Goal: Task Accomplishment & Management: Complete application form

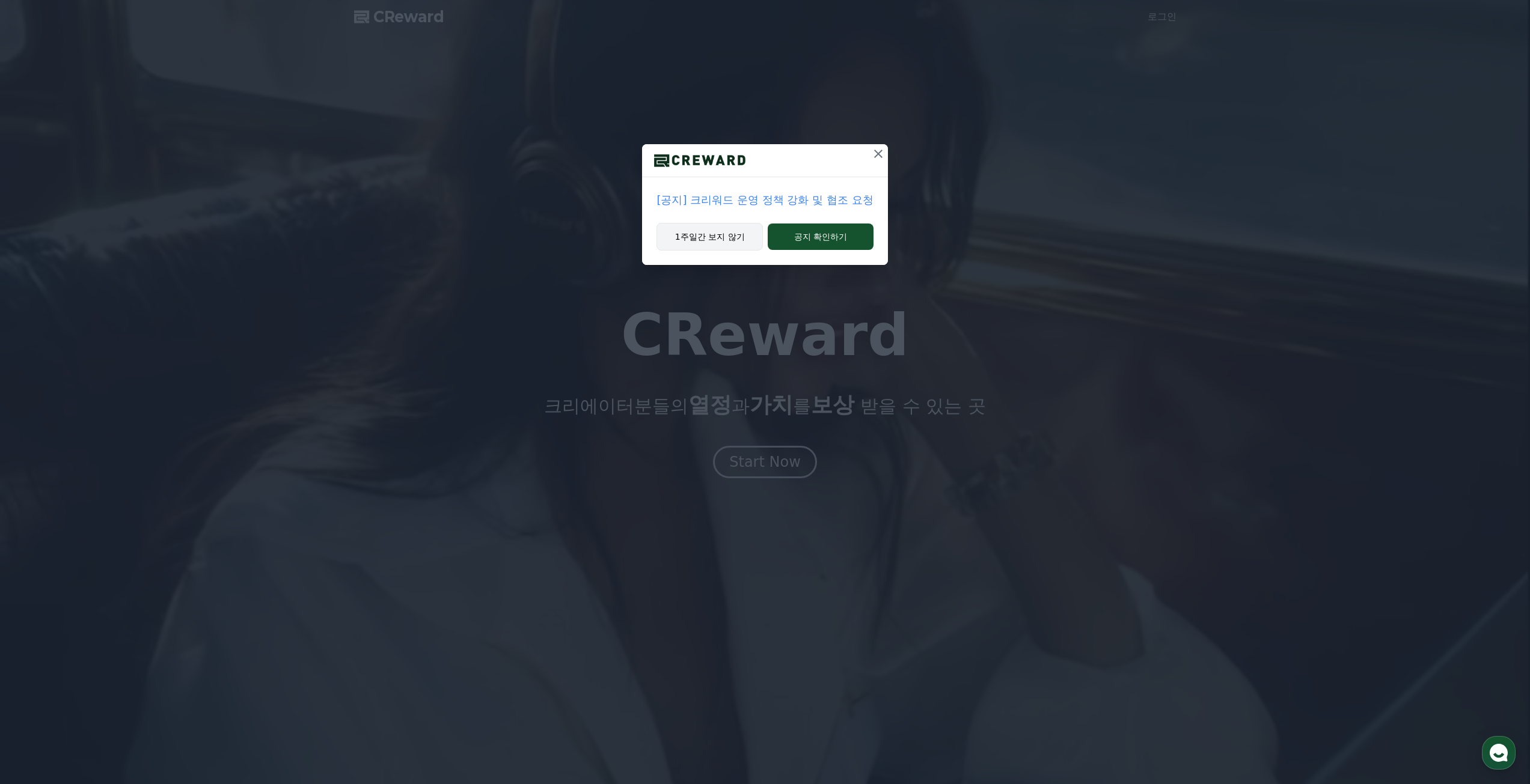
click at [722, 238] on button "1주일간 보지 않기" at bounding box center [710, 236] width 107 height 28
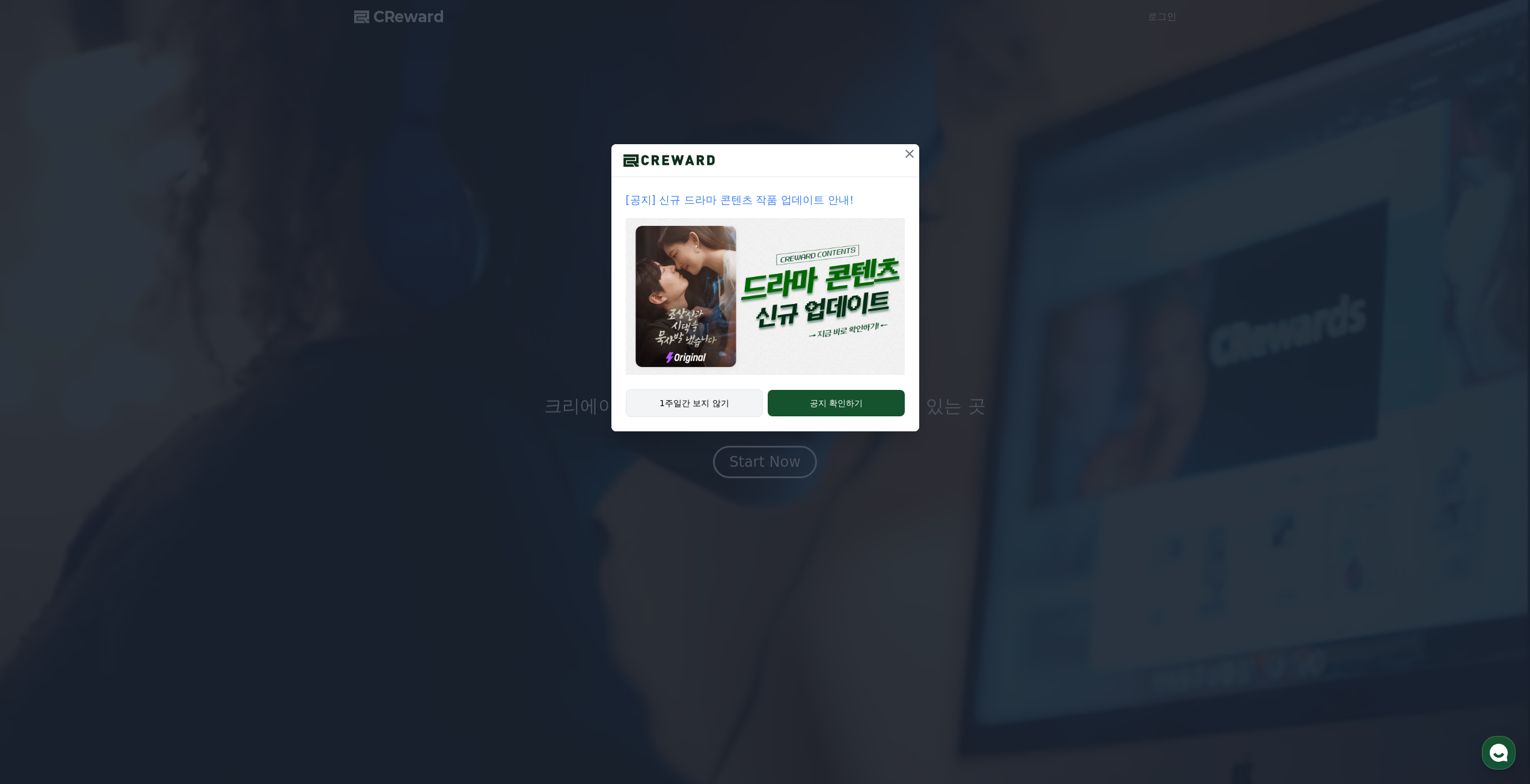
click at [698, 405] on button "1주일간 보지 않기" at bounding box center [694, 403] width 137 height 28
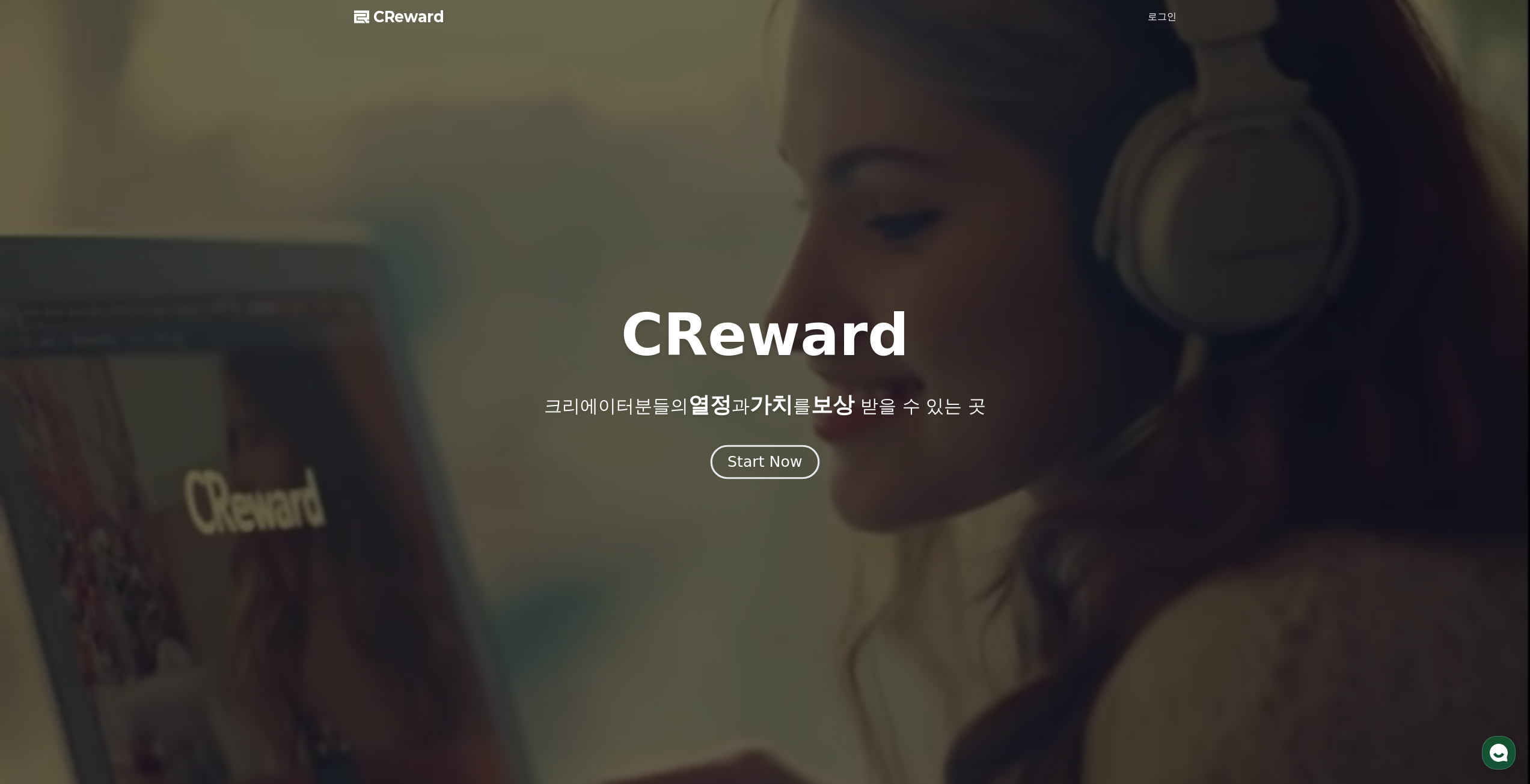
click at [769, 475] on button "Start Now" at bounding box center [764, 462] width 109 height 34
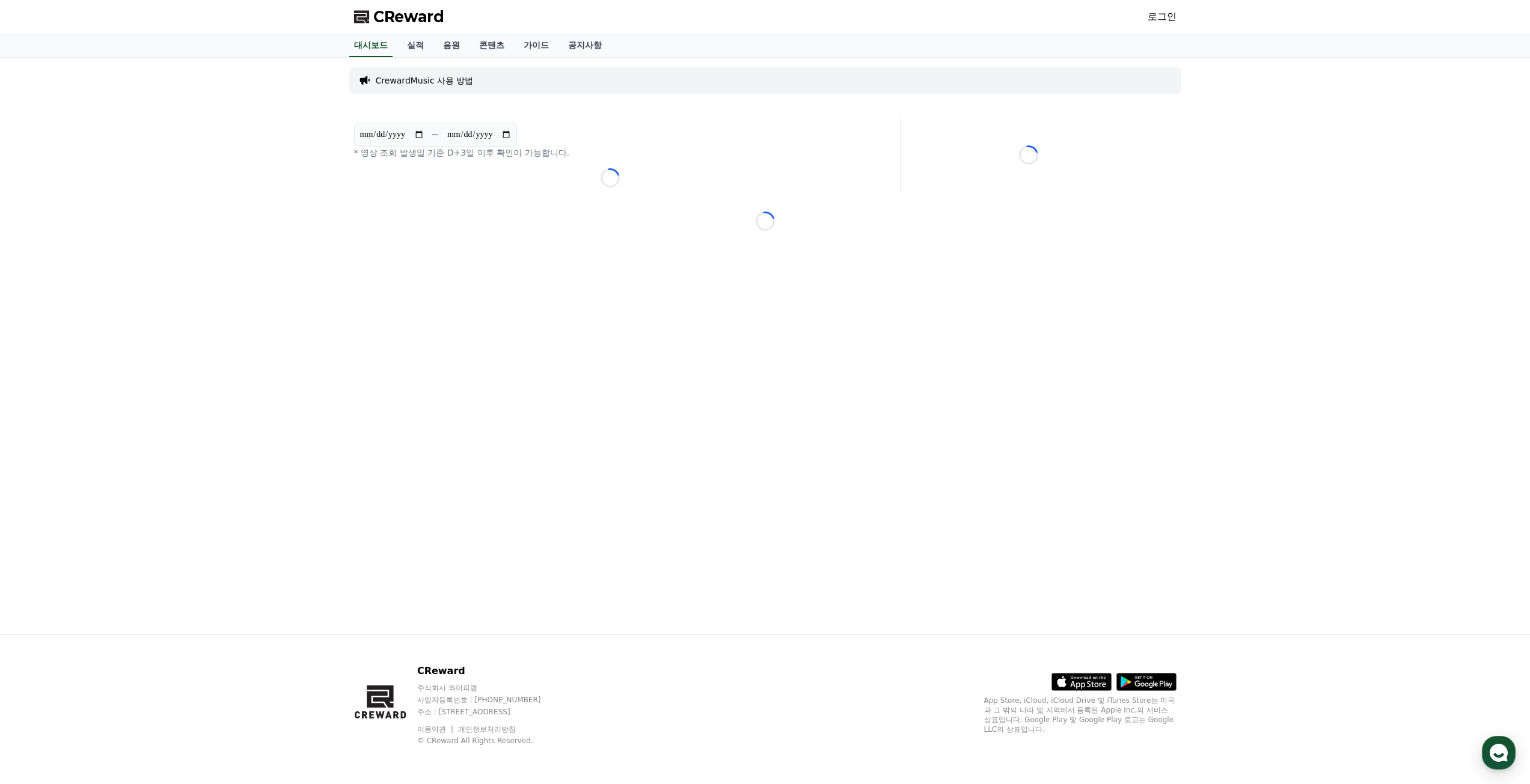
click at [1165, 21] on link "로그인" at bounding box center [1162, 17] width 29 height 14
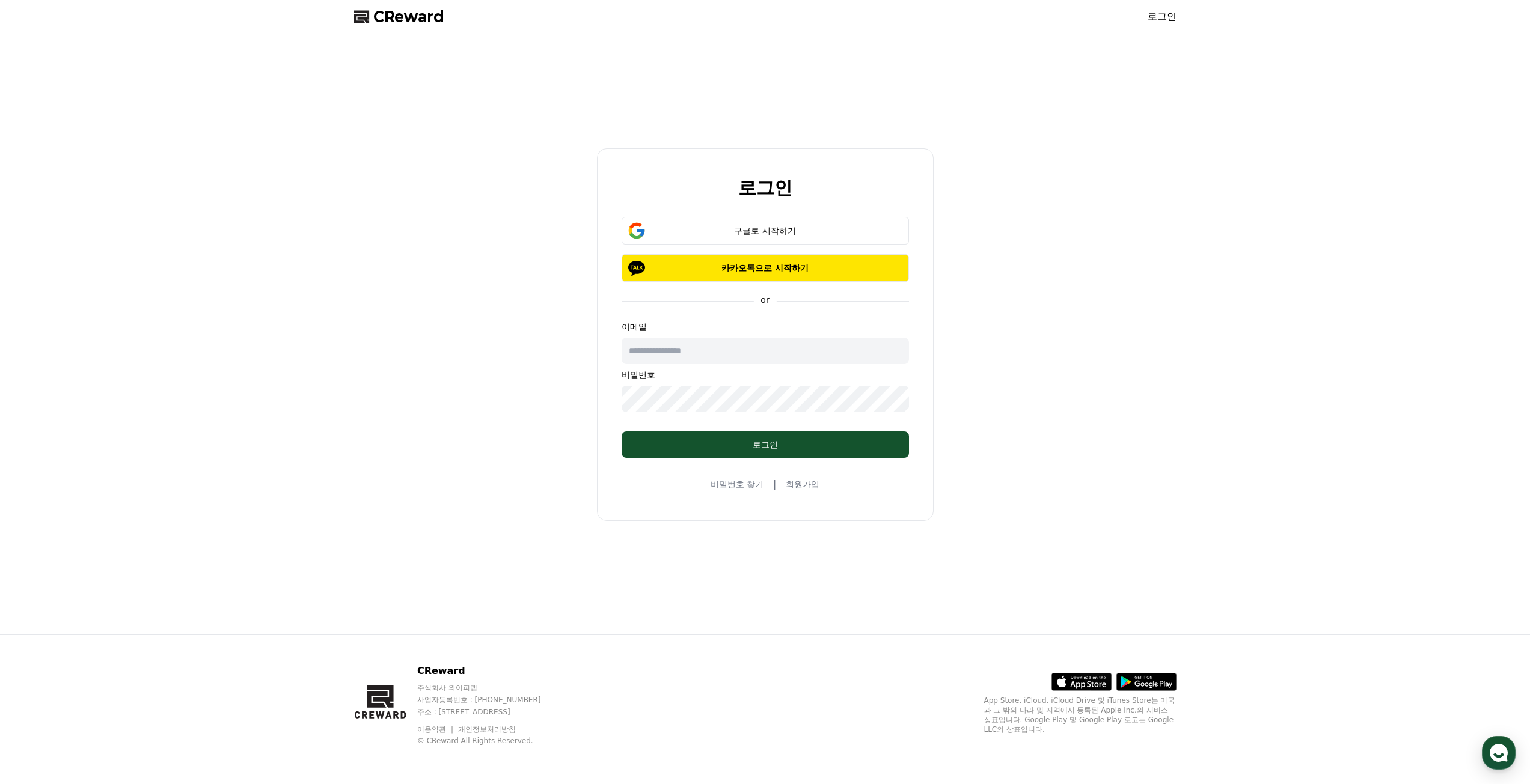
click at [800, 480] on link "회원가입" at bounding box center [802, 484] width 33 height 12
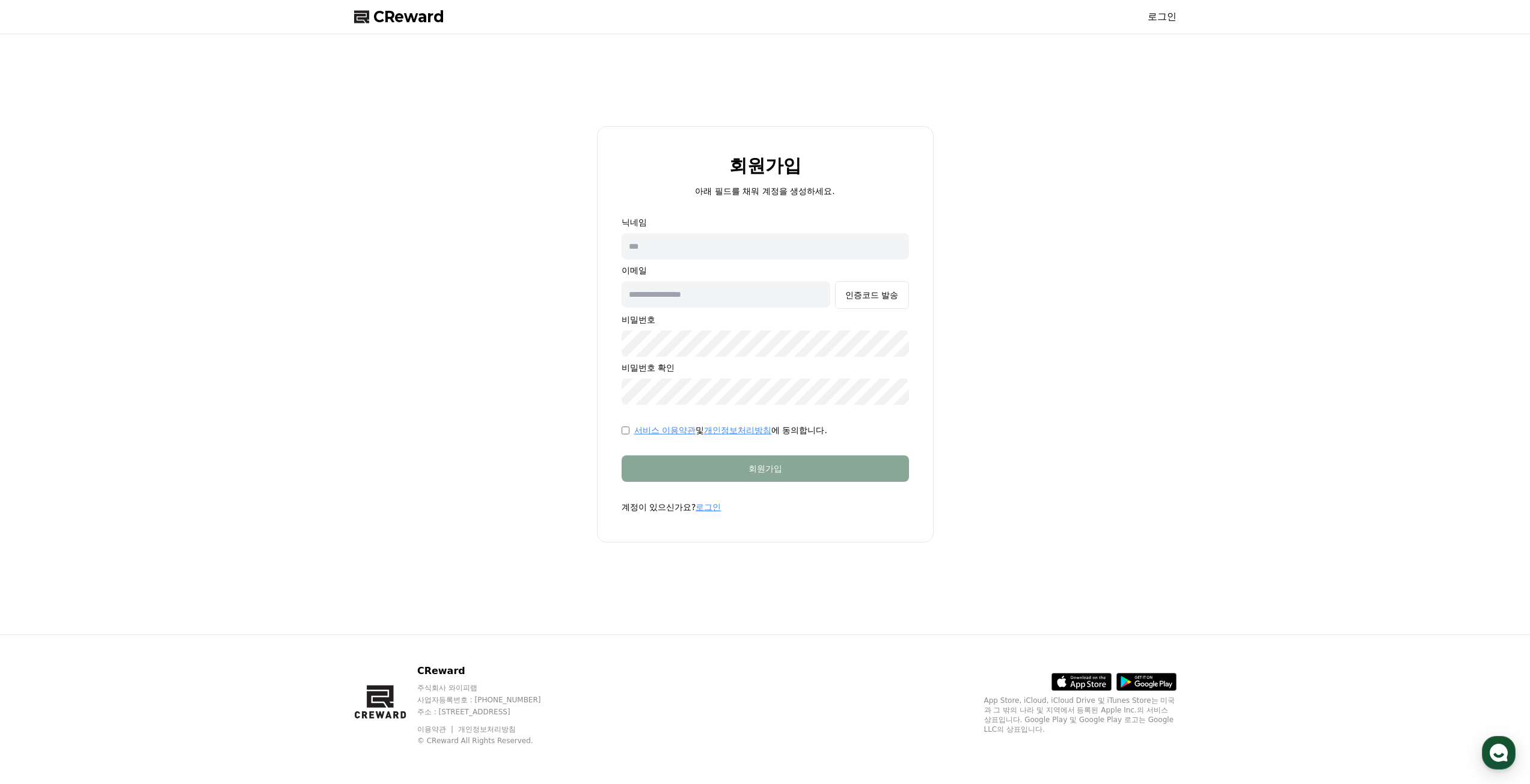
click at [795, 254] on input "text" at bounding box center [765, 246] width 287 height 26
type input "*"
type input "***"
type input "*"
type input "**********"
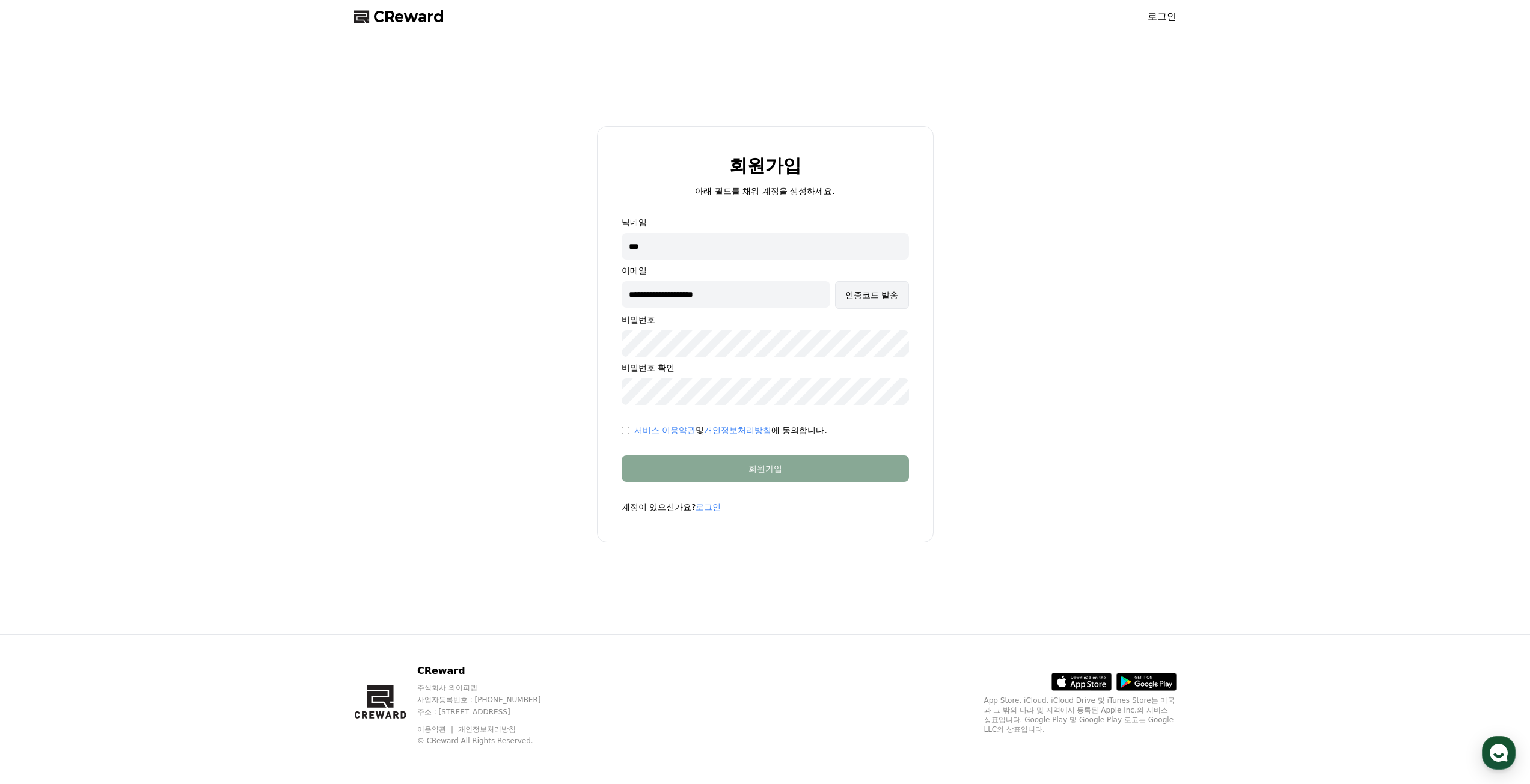
click at [854, 304] on button "인증코드 발송" at bounding box center [872, 295] width 73 height 28
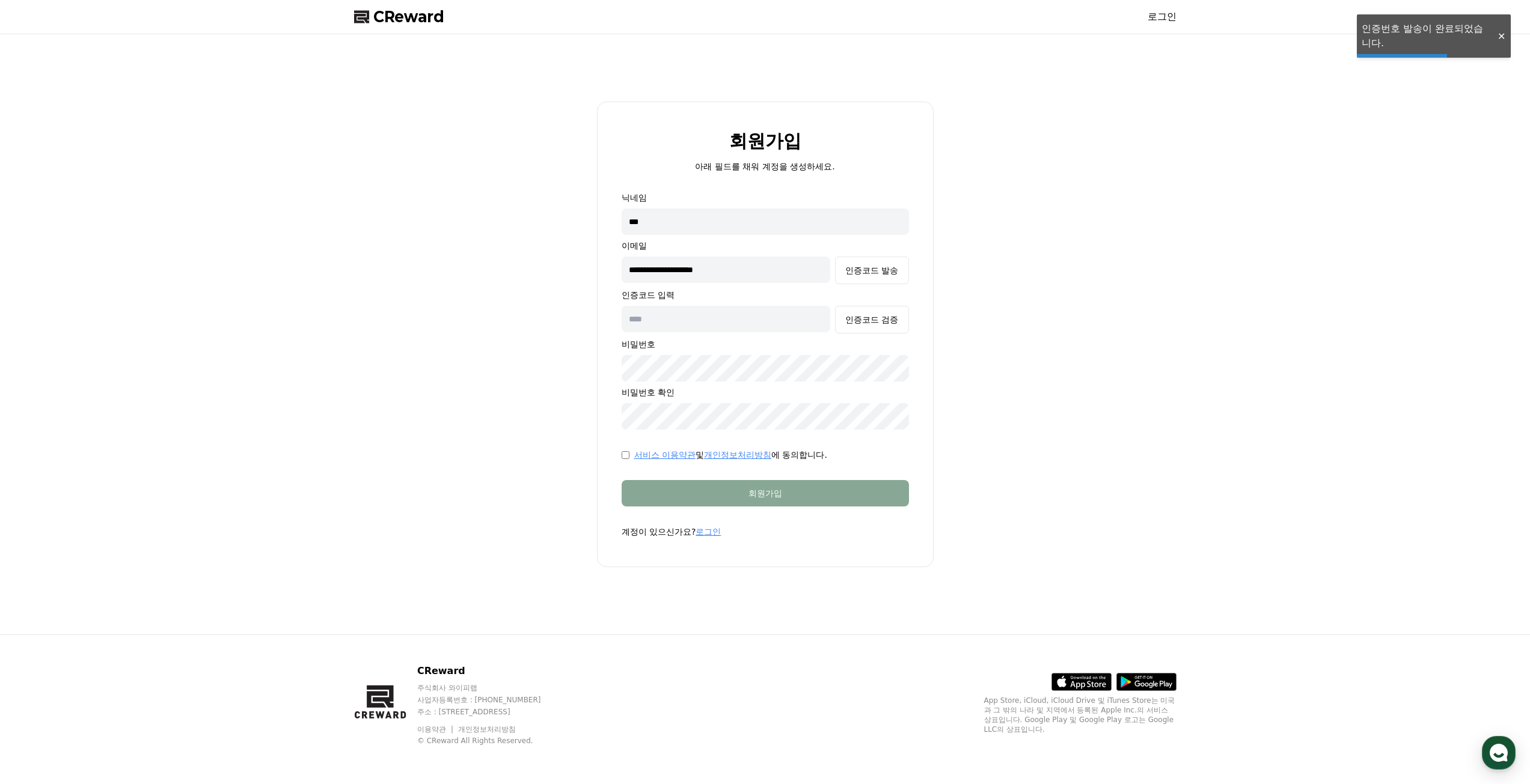
click at [791, 321] on input "text" at bounding box center [726, 318] width 209 height 26
type input "******"
click at [867, 321] on div "인증코드 검증" at bounding box center [872, 320] width 53 height 12
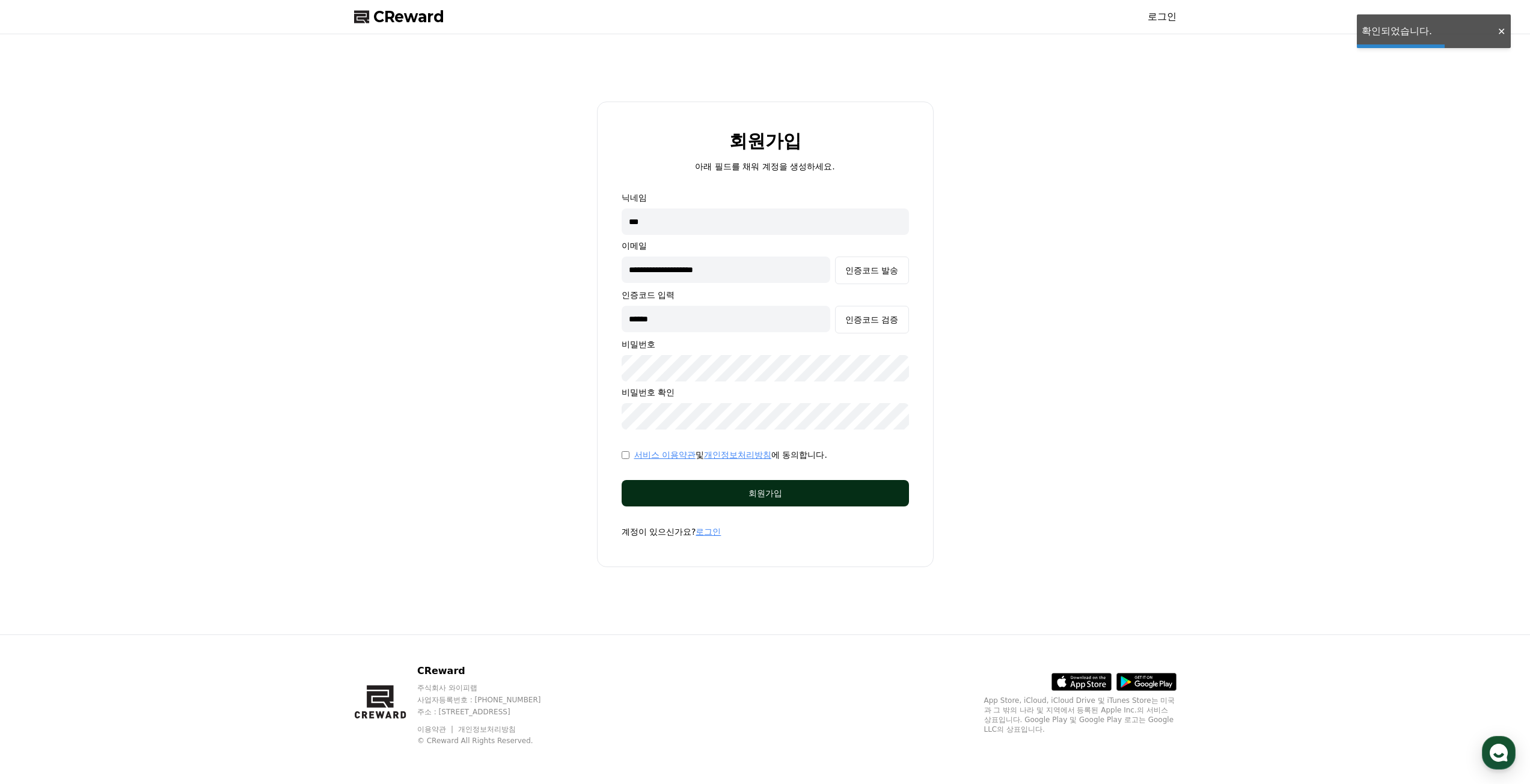
click at [813, 500] on button "회원가입" at bounding box center [765, 493] width 287 height 26
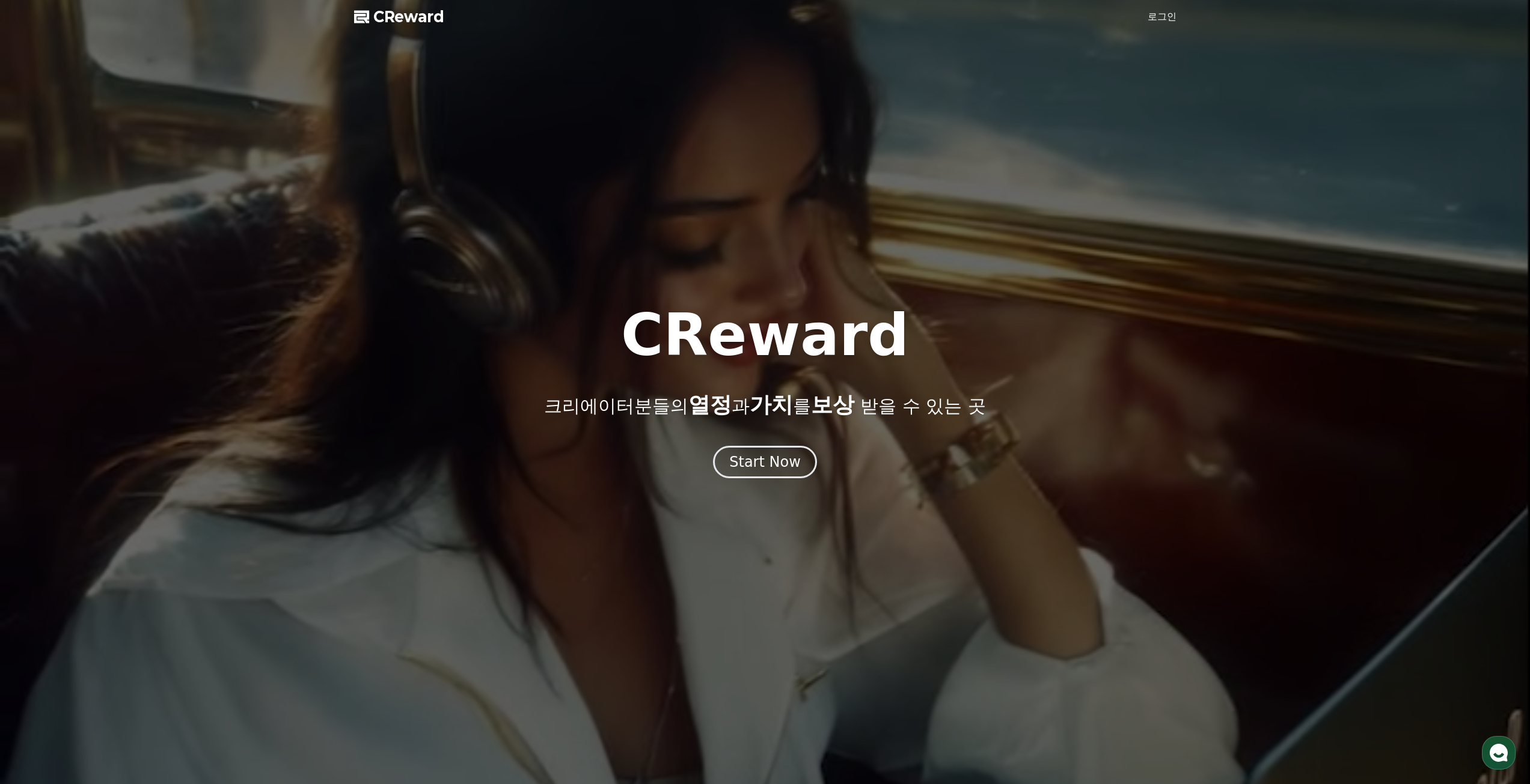
click at [1154, 25] on div at bounding box center [765, 392] width 1530 height 784
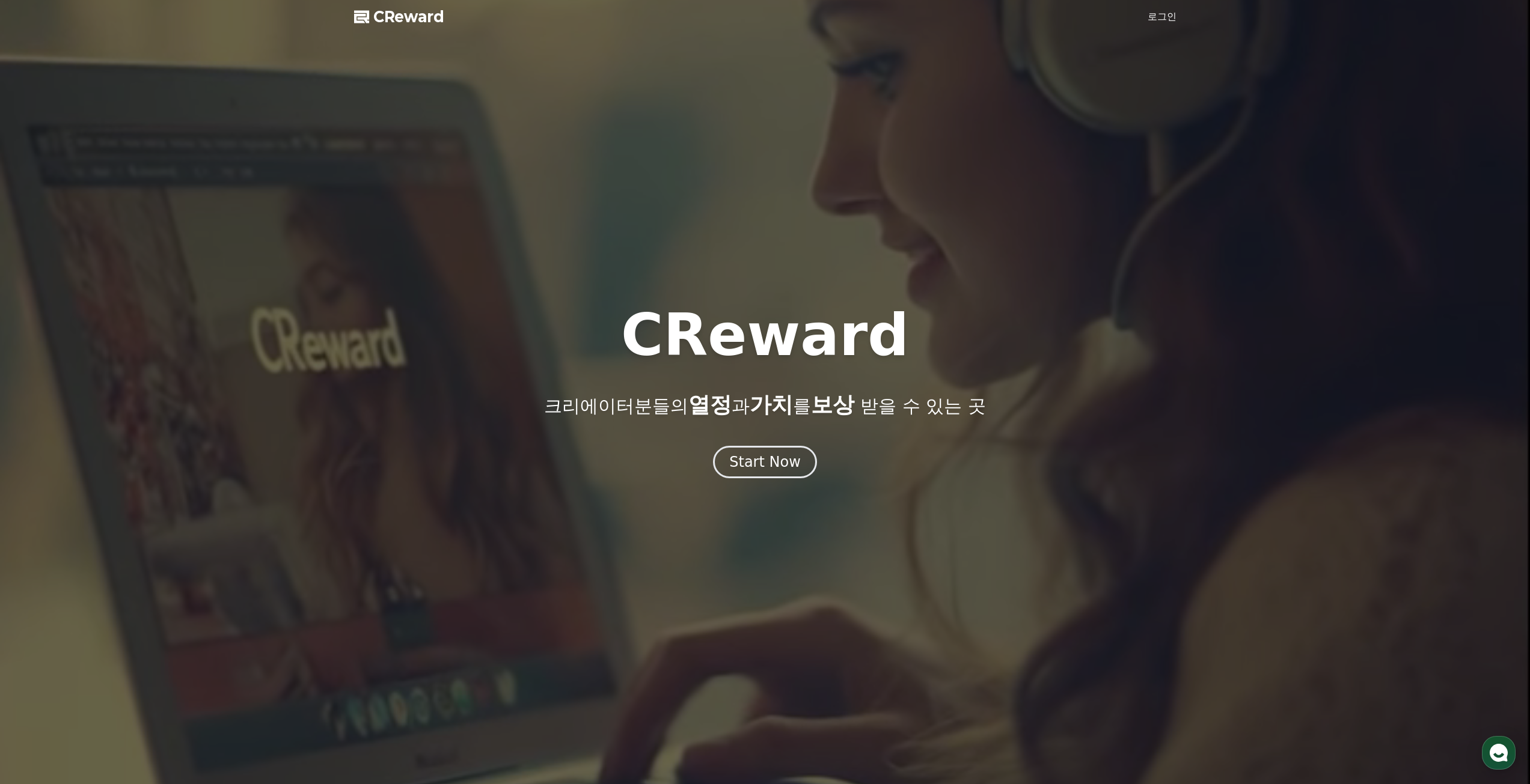
click at [1162, 16] on link "로그인" at bounding box center [1162, 17] width 29 height 14
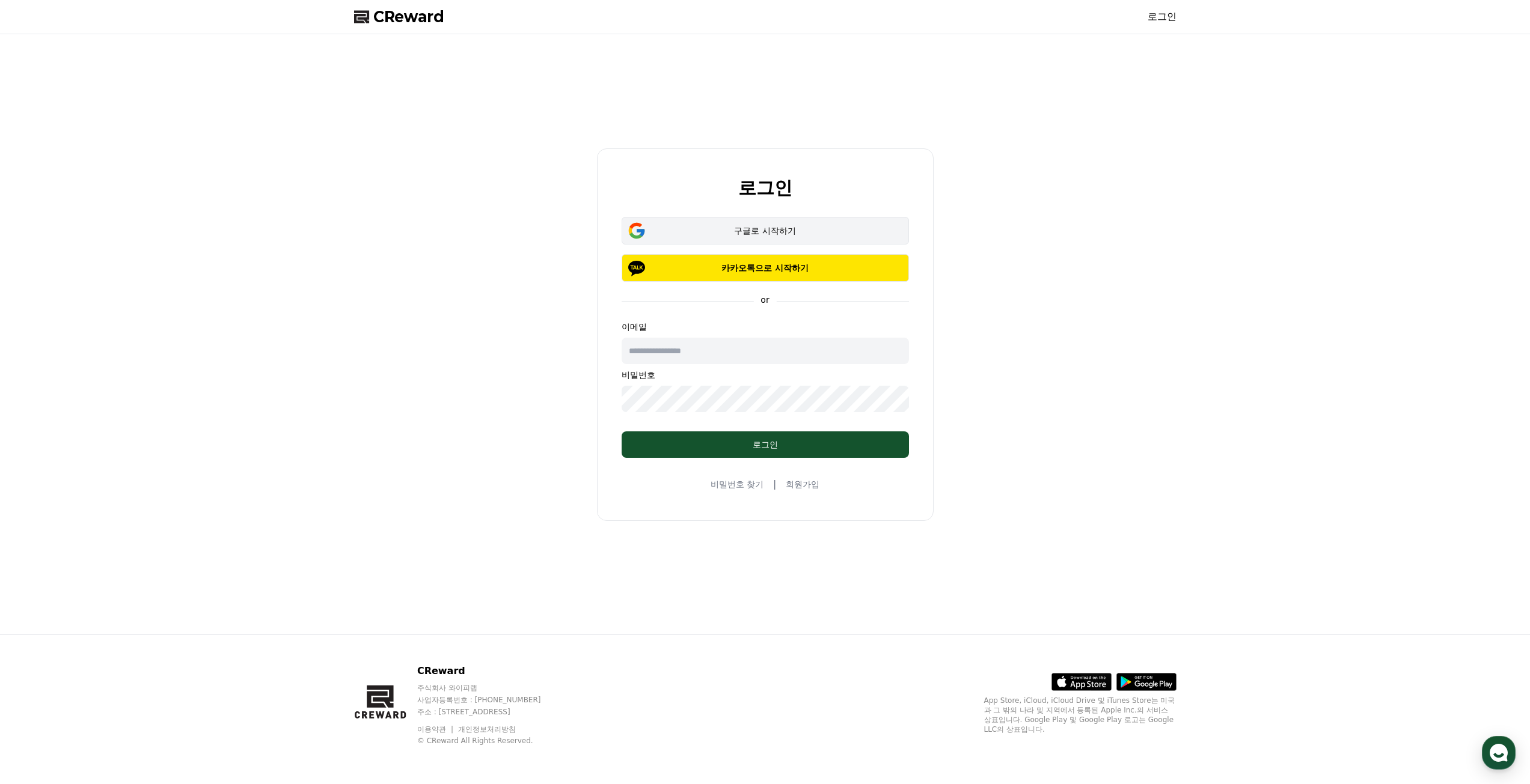
click at [750, 224] on button "구글로 시작하기" at bounding box center [765, 231] width 287 height 28
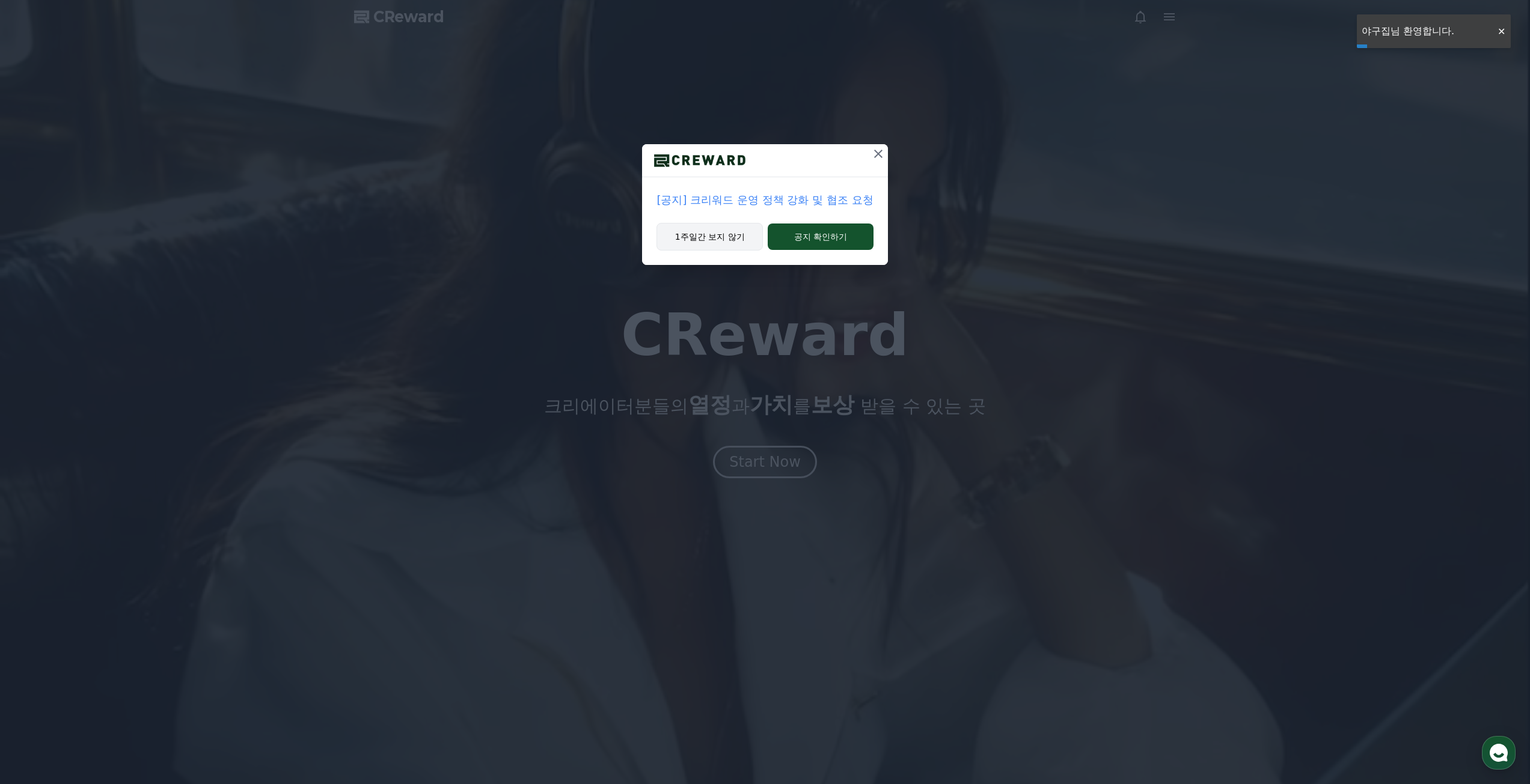
click at [688, 226] on button "1주일간 보지 않기" at bounding box center [710, 236] width 107 height 28
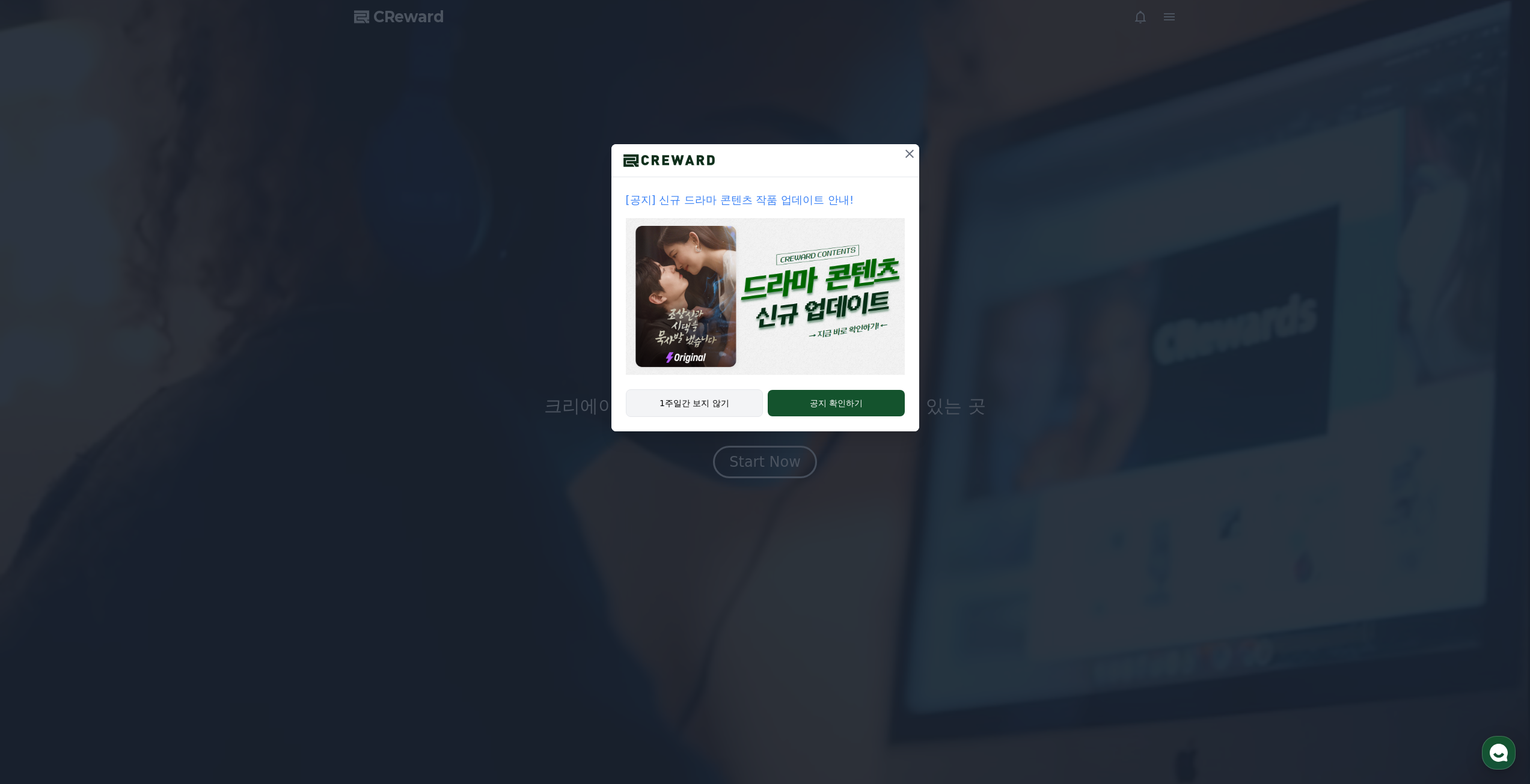
click at [721, 408] on button "1주일간 보지 않기" at bounding box center [694, 403] width 137 height 28
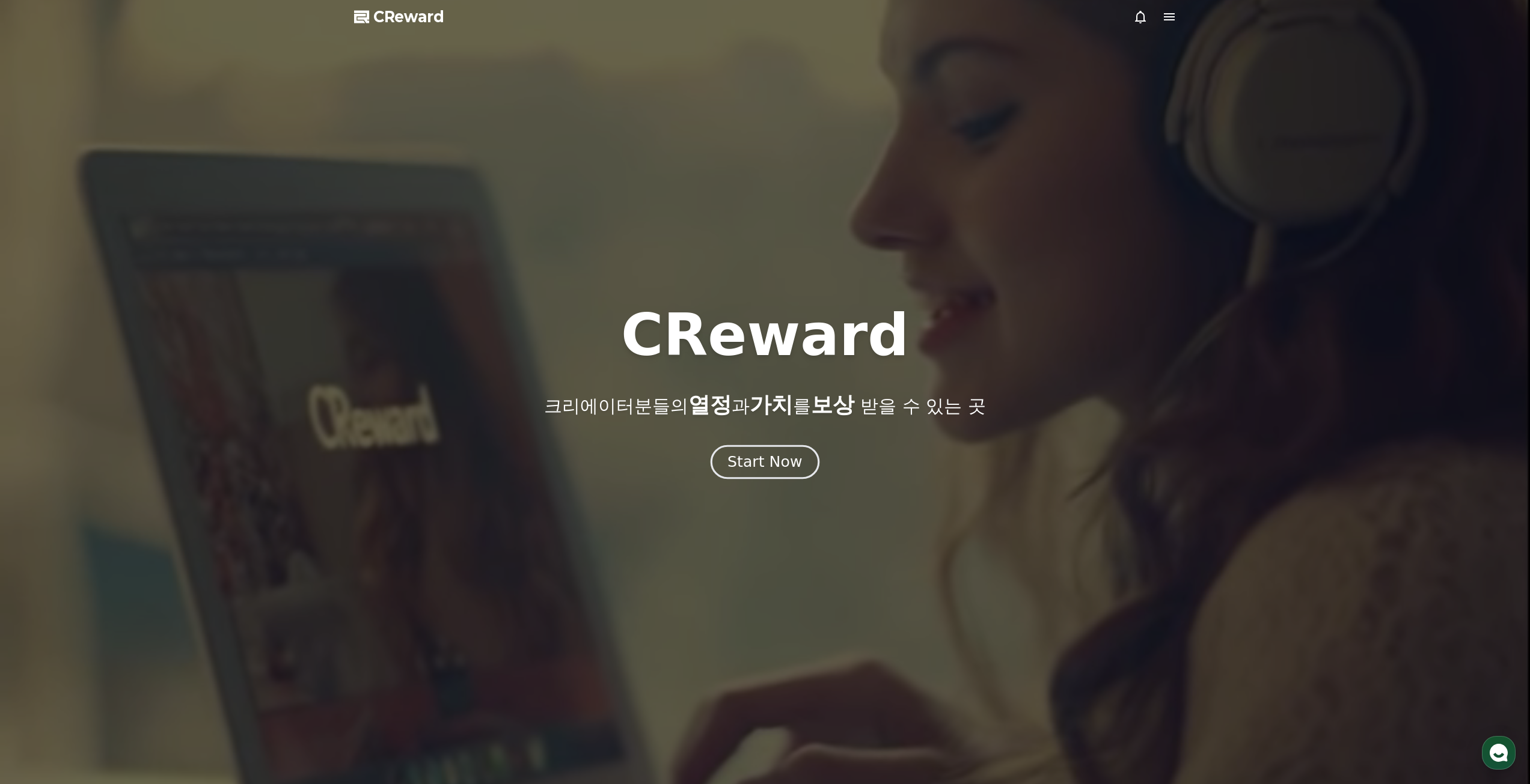
click at [771, 469] on div "Start Now" at bounding box center [765, 462] width 75 height 21
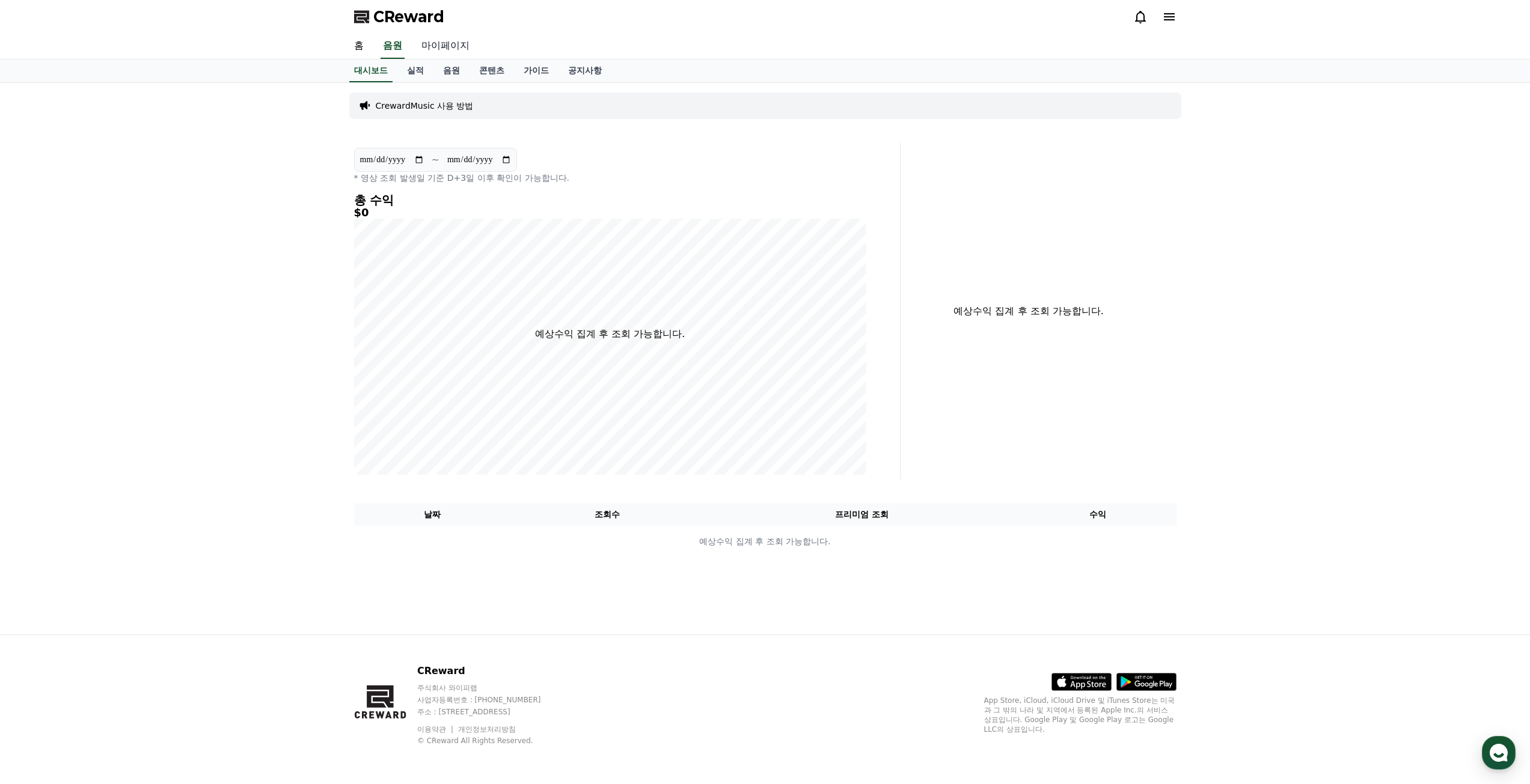
click at [435, 42] on link "마이페이지" at bounding box center [445, 46] width 67 height 25
select select "**********"
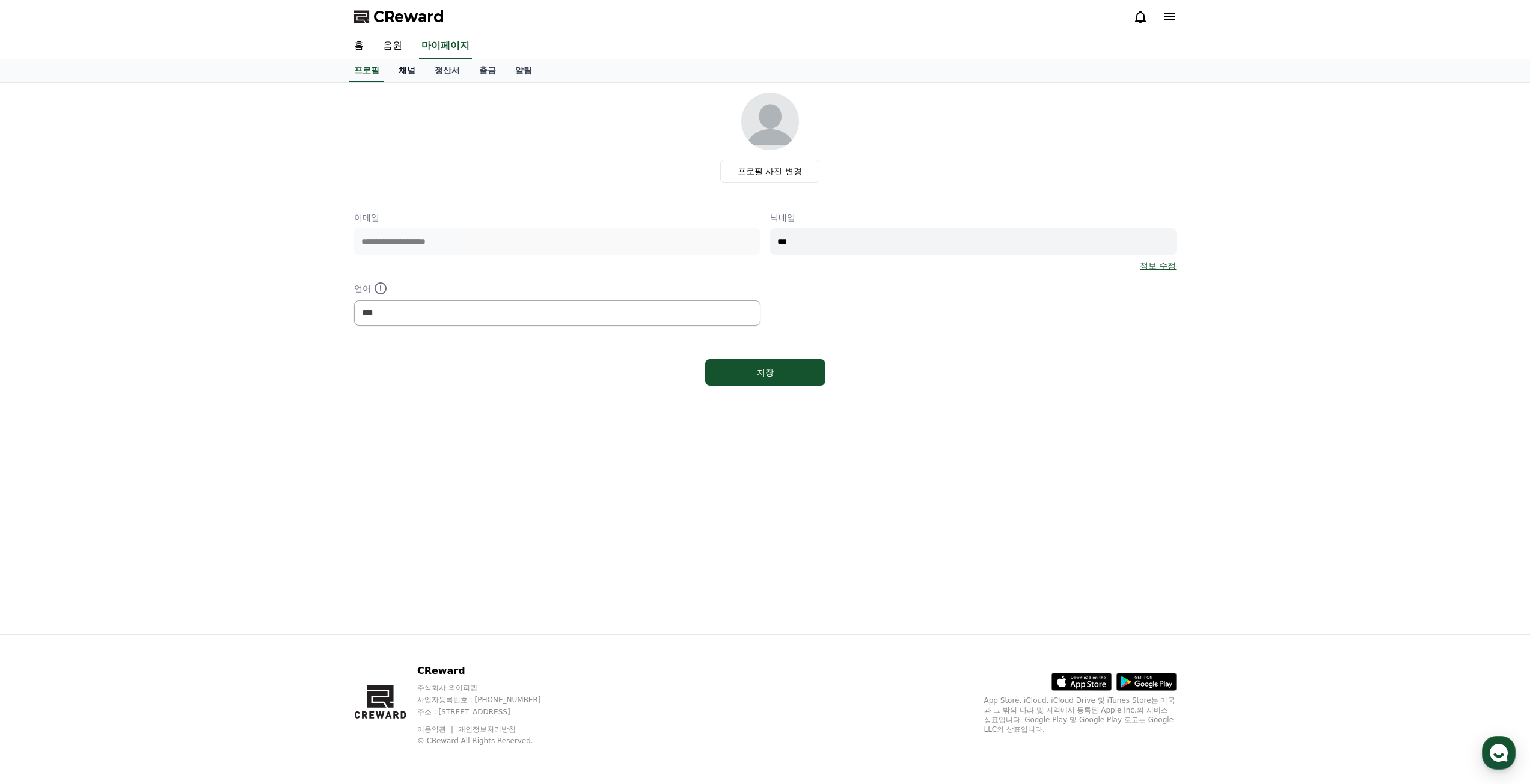
click at [403, 69] on link "채널" at bounding box center [407, 71] width 36 height 23
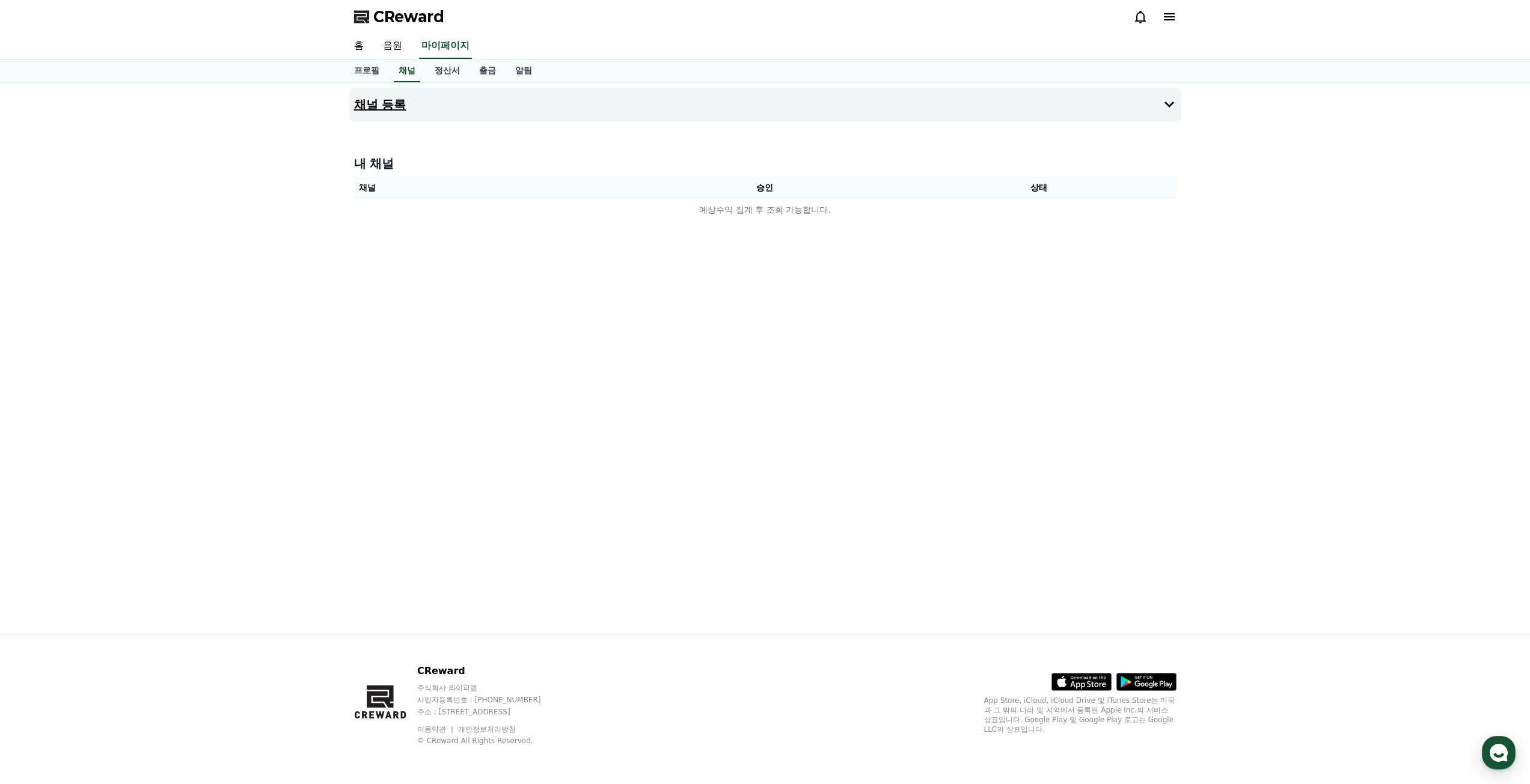
click at [605, 110] on button "채널 등록" at bounding box center [765, 105] width 832 height 33
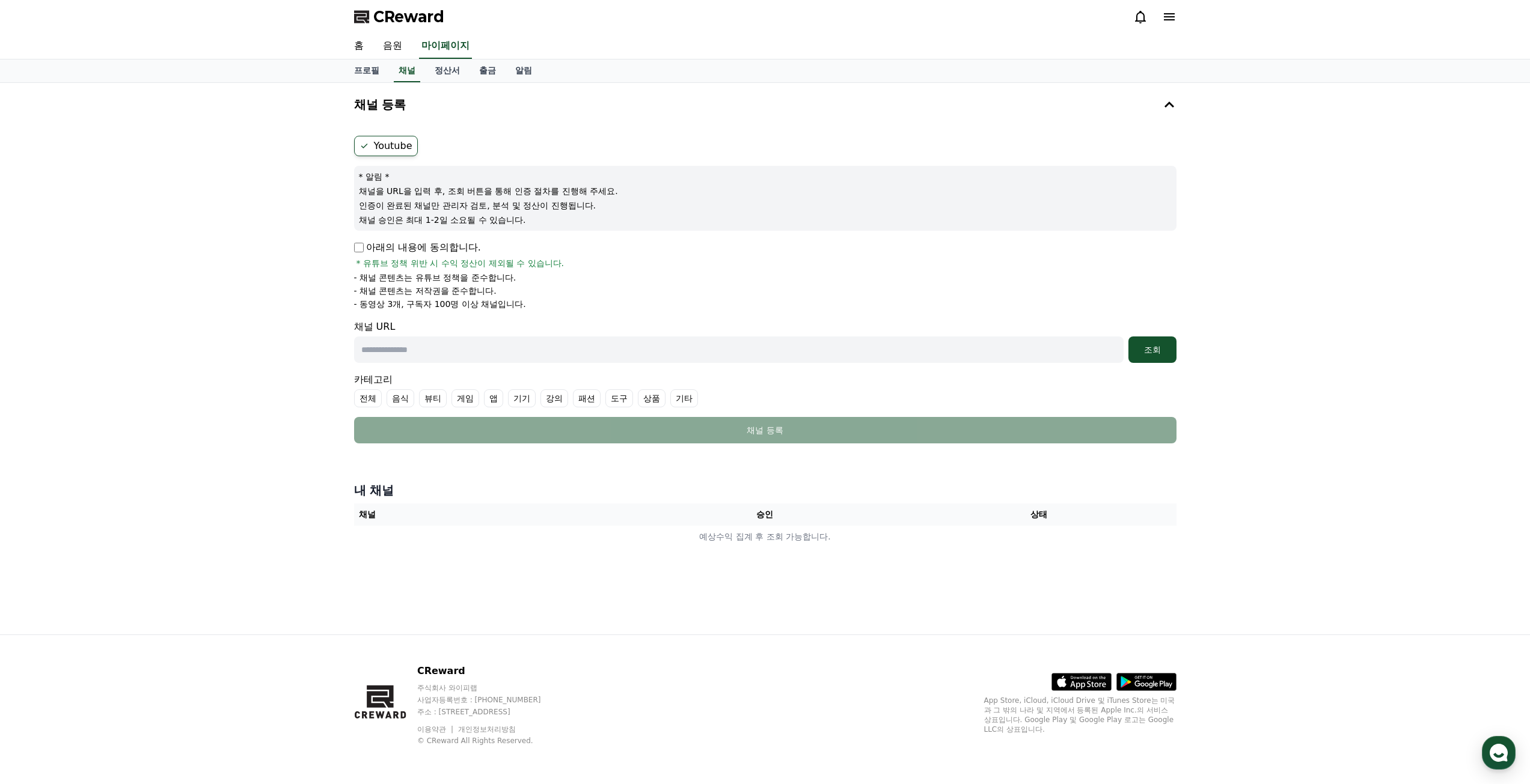
click at [401, 143] on label "Youtube" at bounding box center [385, 146] width 64 height 21
click at [418, 193] on p "채널을 URL을 입력 후, 조회 버튼을 통해 인증 절차를 진행해 주세요." at bounding box center [765, 191] width 813 height 12
click at [410, 349] on input "text" at bounding box center [739, 349] width 769 height 26
paste input "**********"
type input "**********"
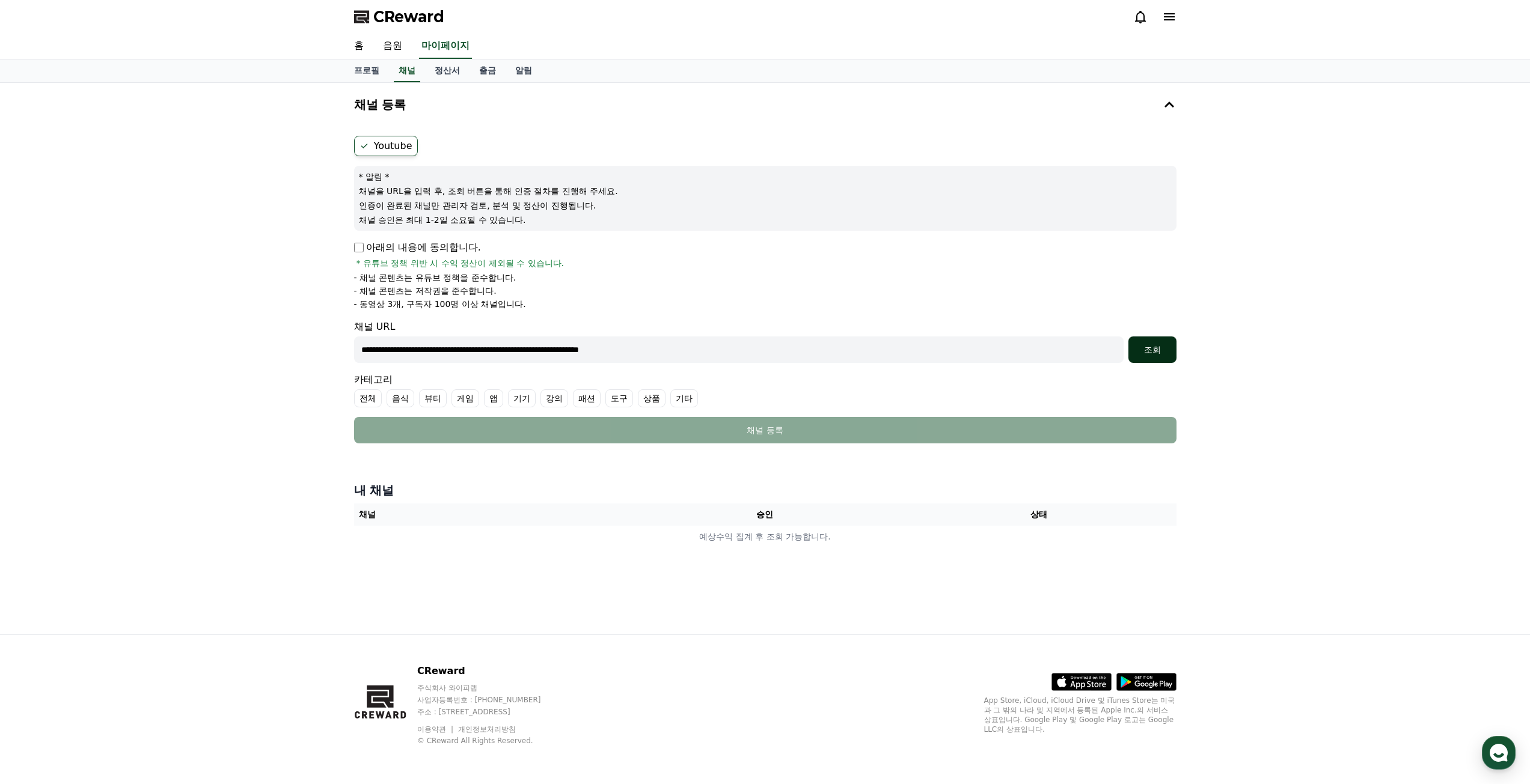
click at [1156, 354] on div "조회" at bounding box center [1152, 349] width 39 height 12
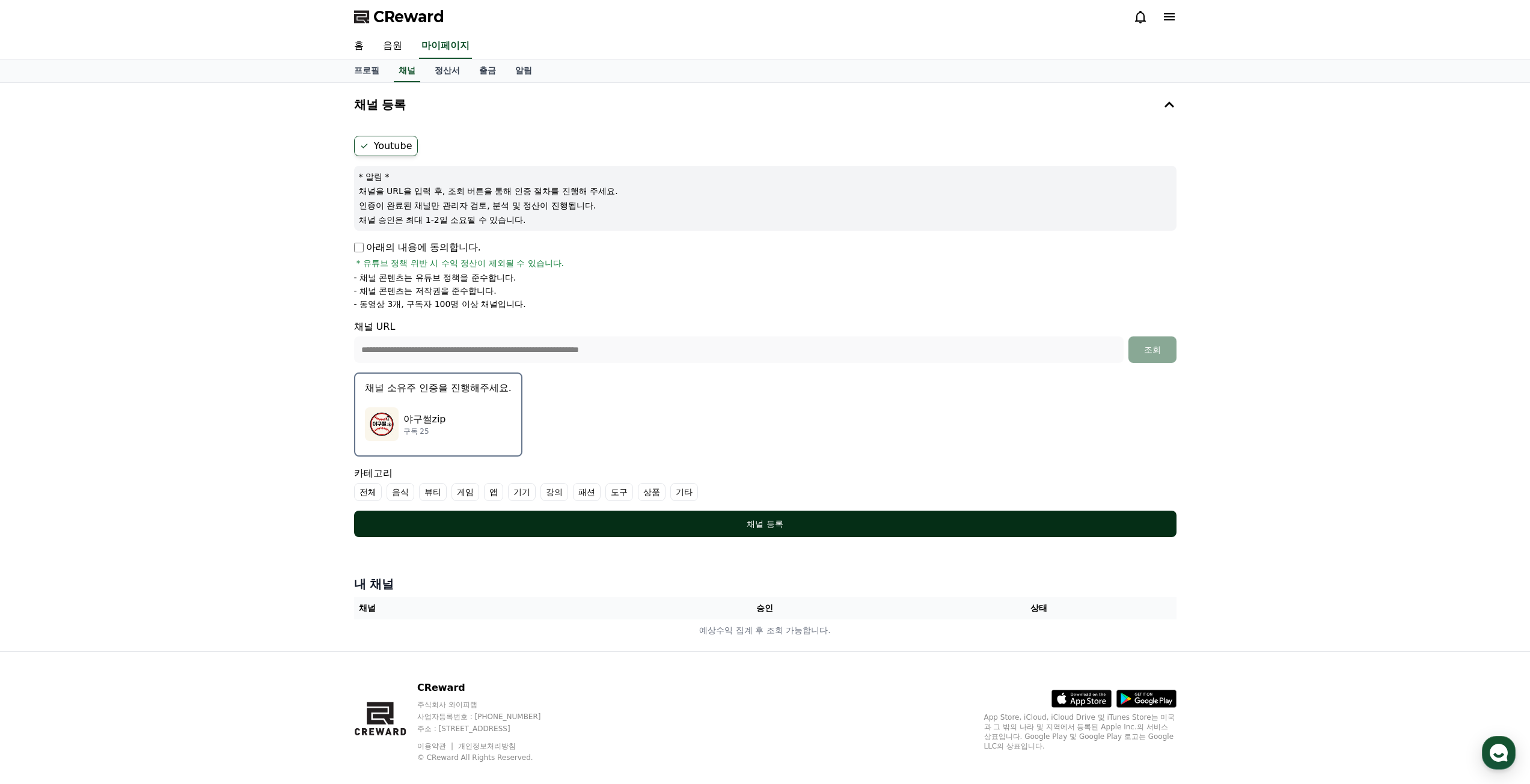
click at [805, 515] on button "채널 등록" at bounding box center [765, 524] width 822 height 26
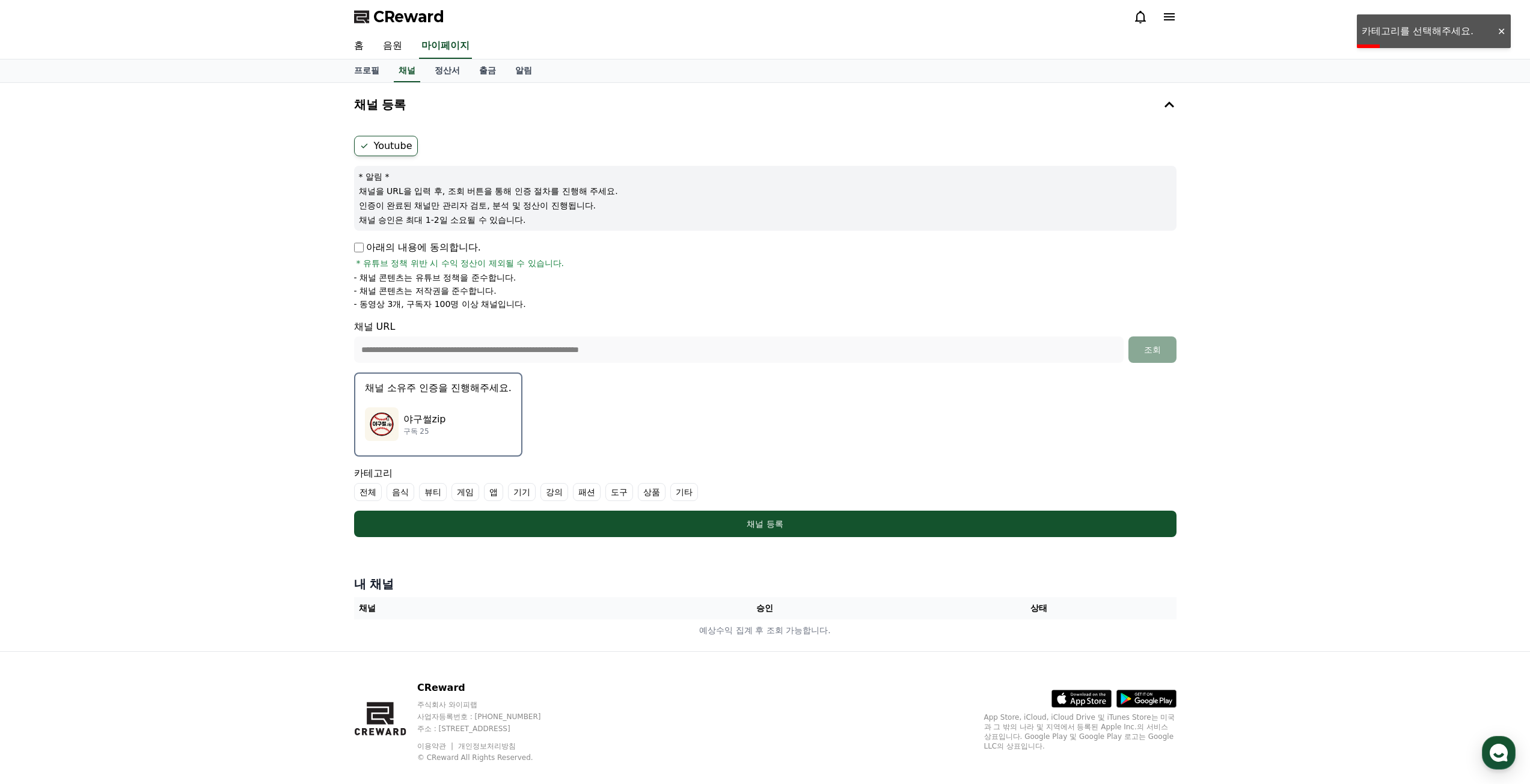
click at [688, 493] on label "기타" at bounding box center [684, 492] width 28 height 18
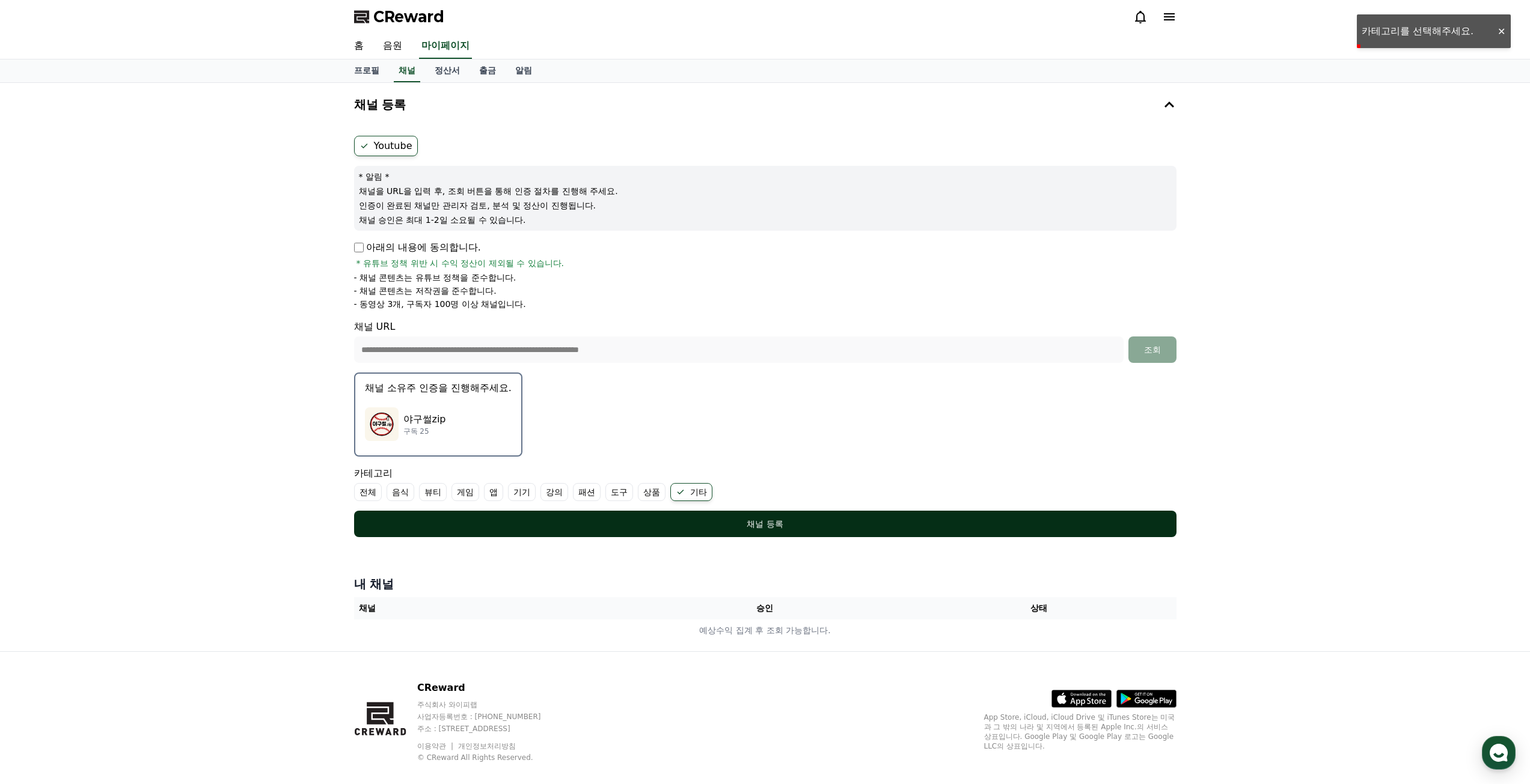
click at [714, 516] on button "채널 등록" at bounding box center [765, 524] width 822 height 26
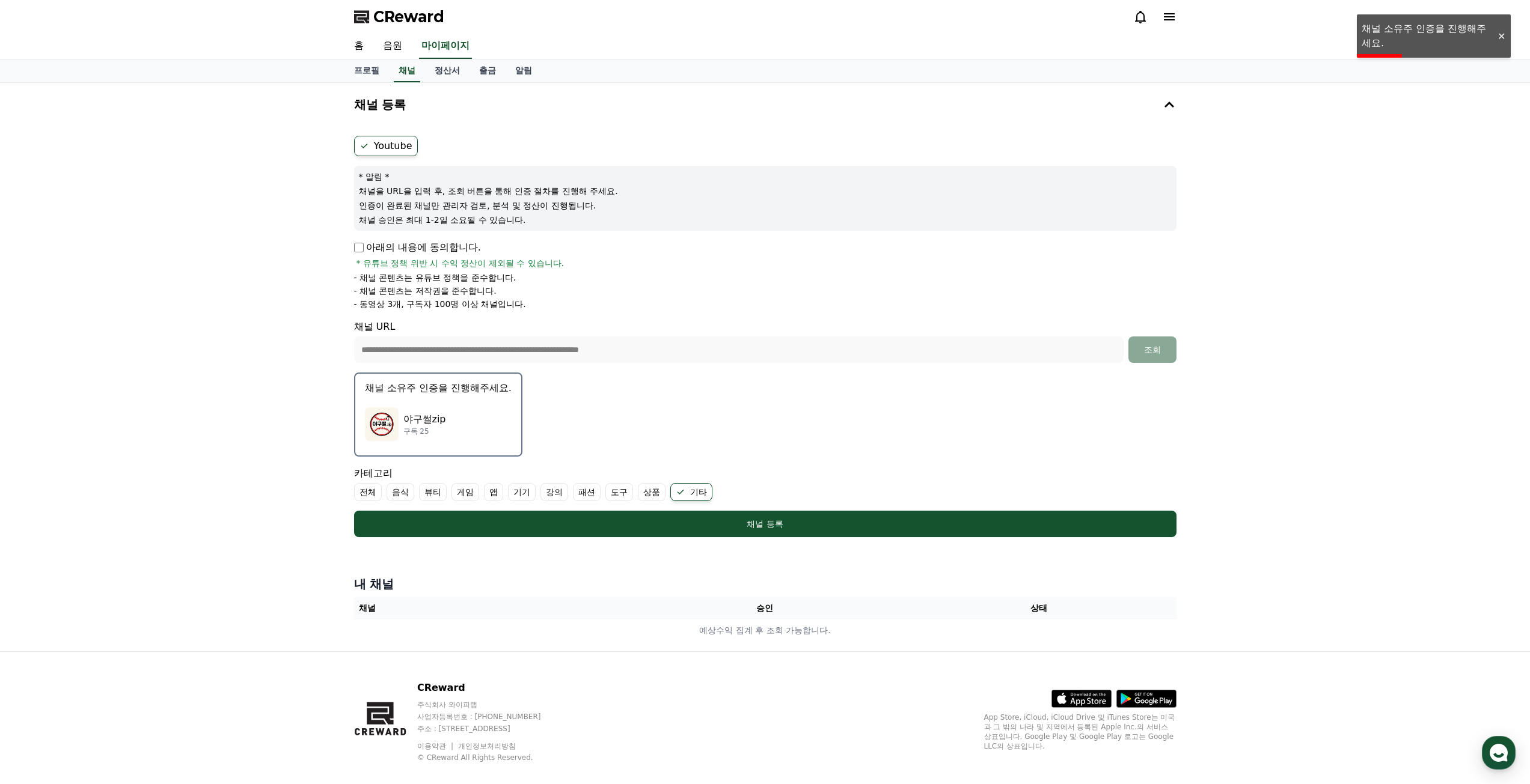
click at [798, 443] on form "**********" at bounding box center [765, 336] width 822 height 401
click at [471, 437] on div "야구썰zip 구독 25" at bounding box center [438, 424] width 146 height 48
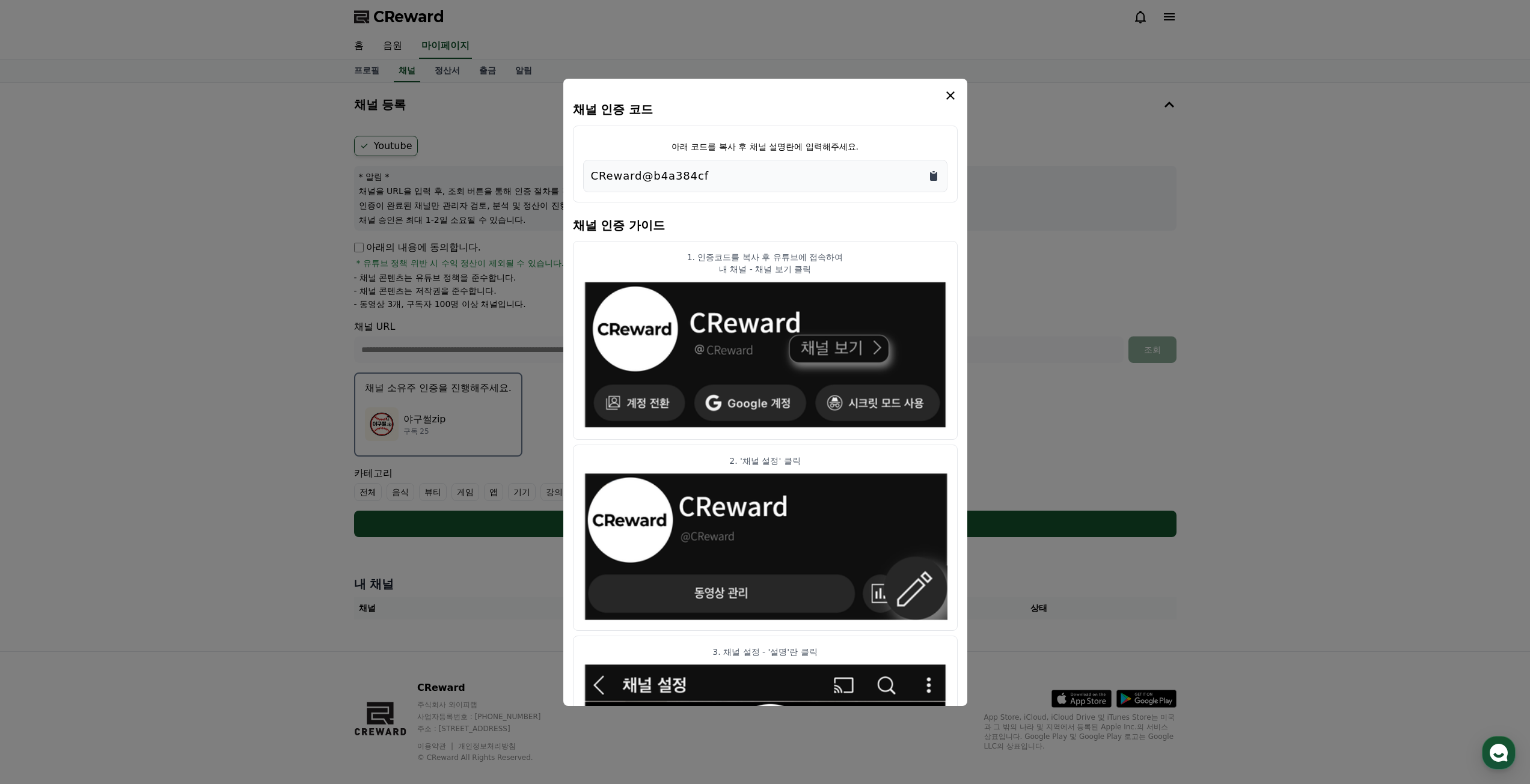
click at [929, 176] on icon "Copy to clipboard" at bounding box center [933, 176] width 12 height 12
click at [951, 100] on icon "modal" at bounding box center [951, 96] width 14 height 14
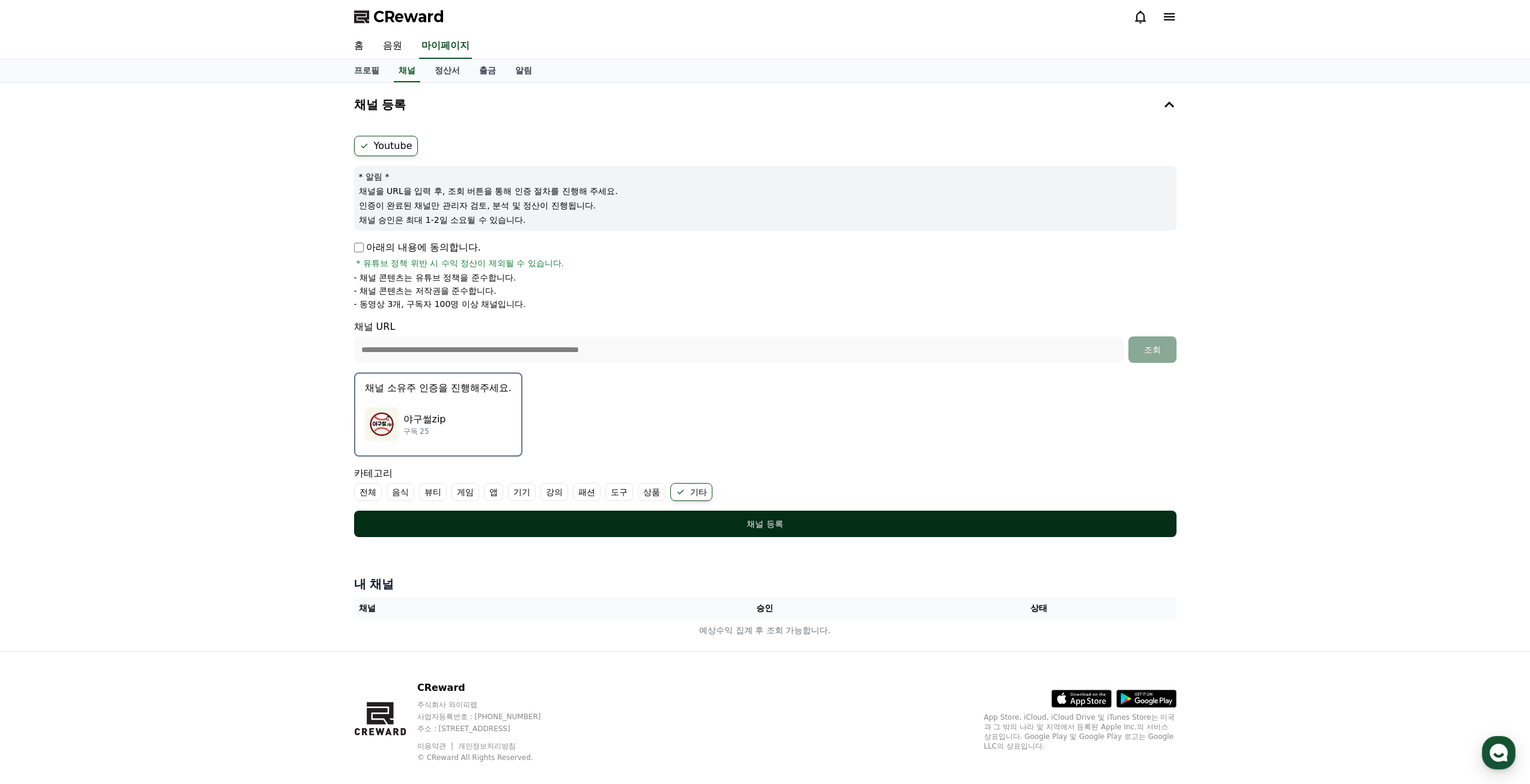
click at [784, 519] on div "채널 등록" at bounding box center [766, 524] width 775 height 12
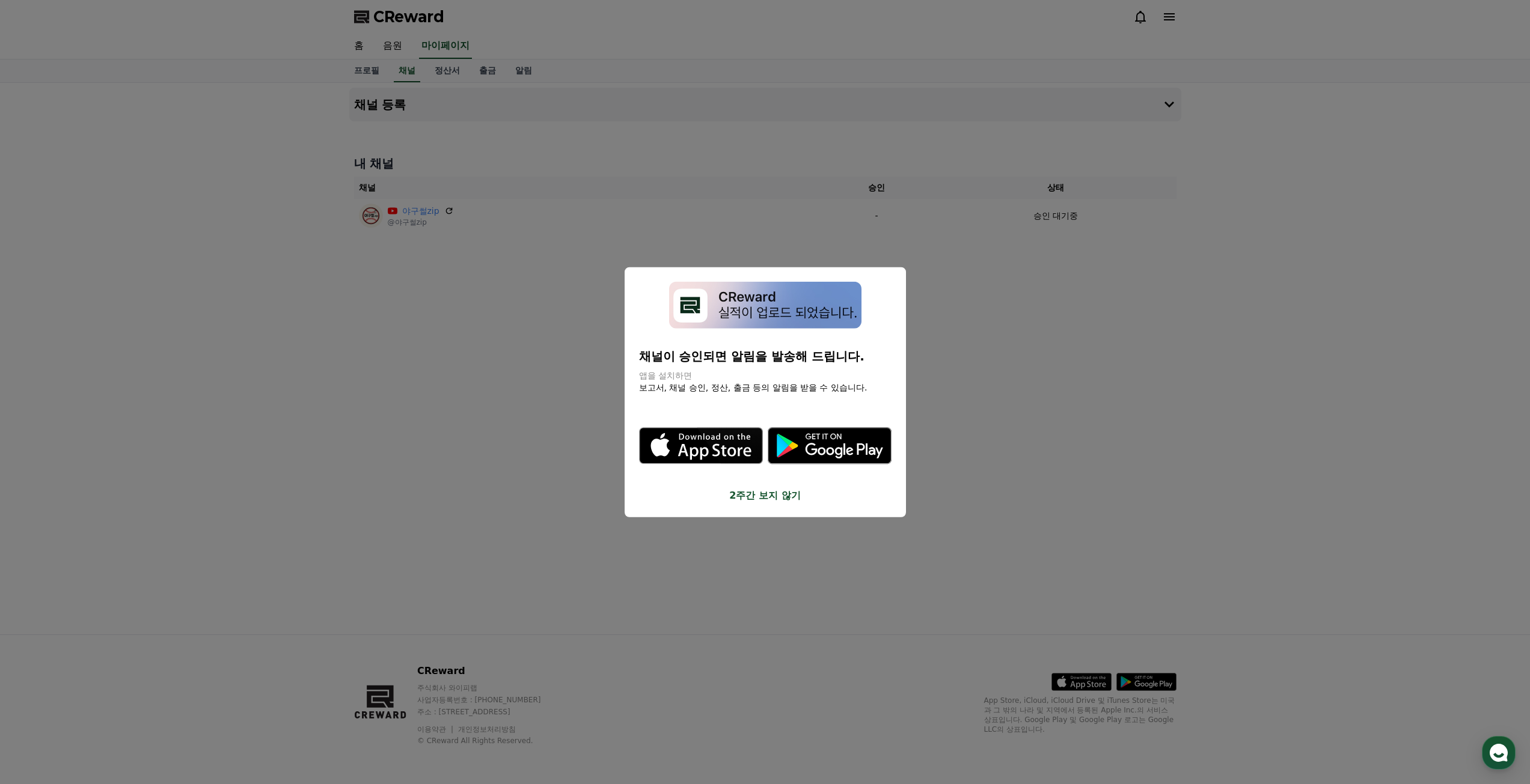
click at [771, 501] on button "2주간 보지 않기" at bounding box center [765, 496] width 252 height 14
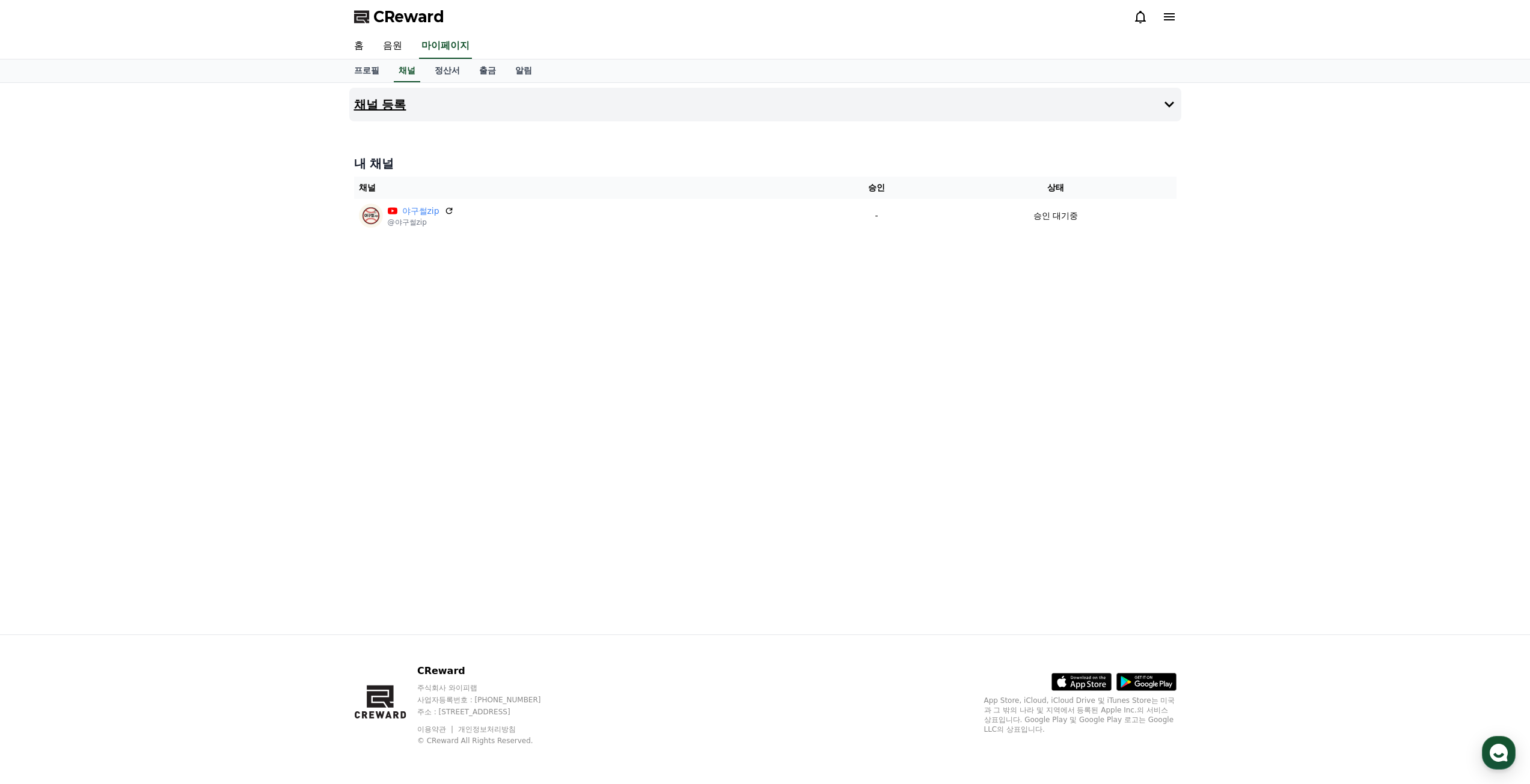
click at [1064, 114] on button "채널 등록" at bounding box center [765, 105] width 832 height 33
